Goal: Transaction & Acquisition: Purchase product/service

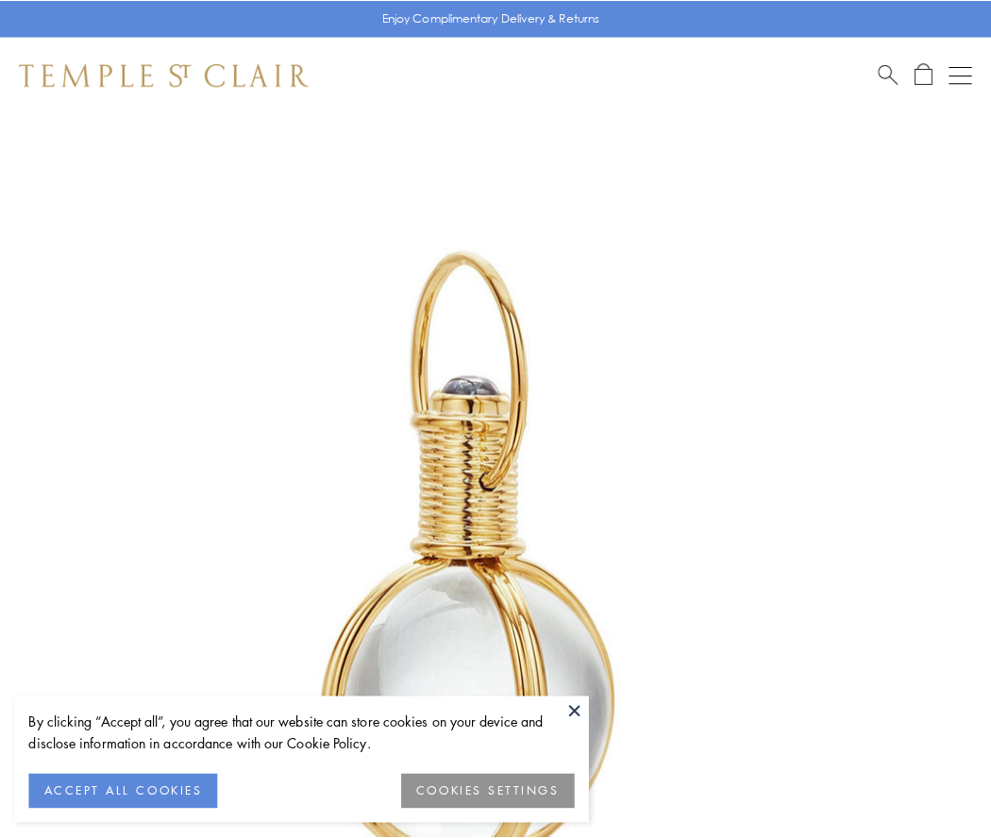
scroll to position [493, 0]
